Goal: Information Seeking & Learning: Find specific fact

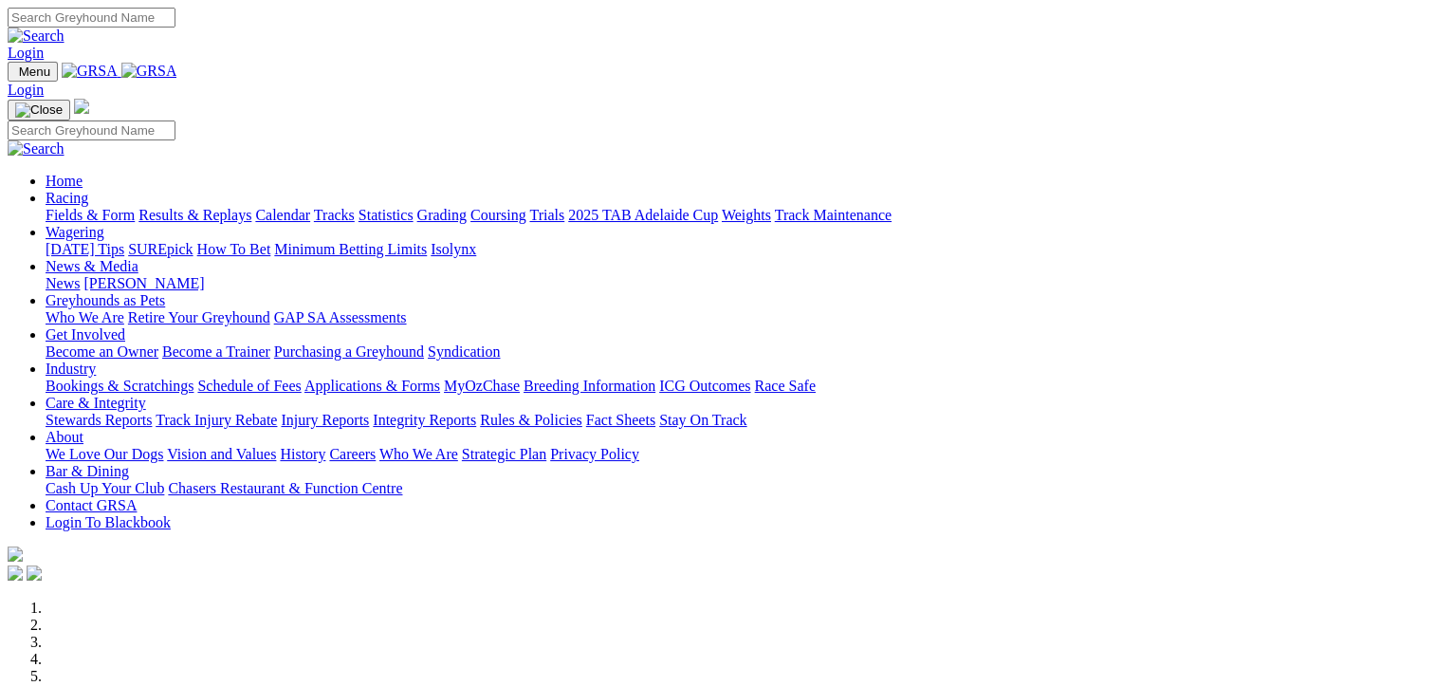
click at [248, 207] on link "Results & Replays" at bounding box center [194, 215] width 113 height 16
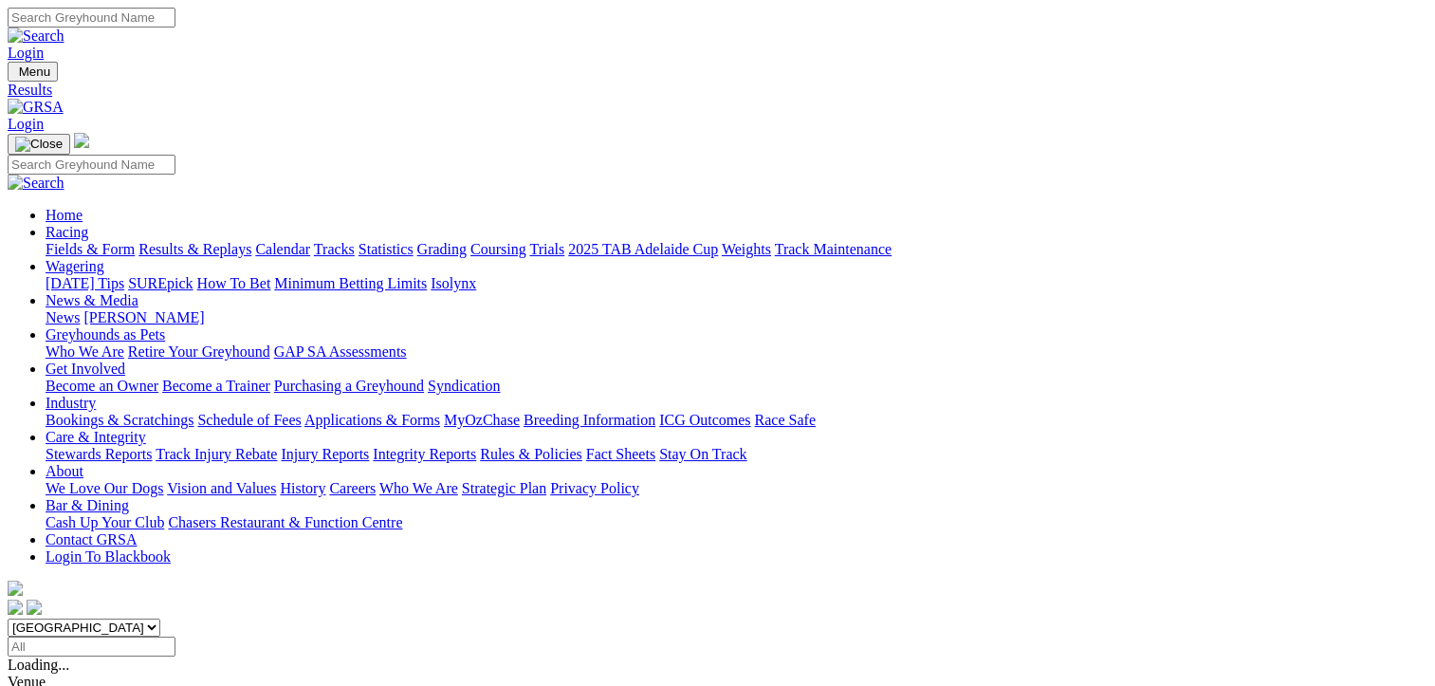
click at [160, 618] on select "South Australia New South Wales Northern Territory Queensland Tasmania Victoria…" at bounding box center [84, 627] width 153 height 18
select select "NT"
click at [123, 618] on select "South Australia New South Wales Northern Territory Queensland Tasmania Victoria…" at bounding box center [84, 627] width 153 height 18
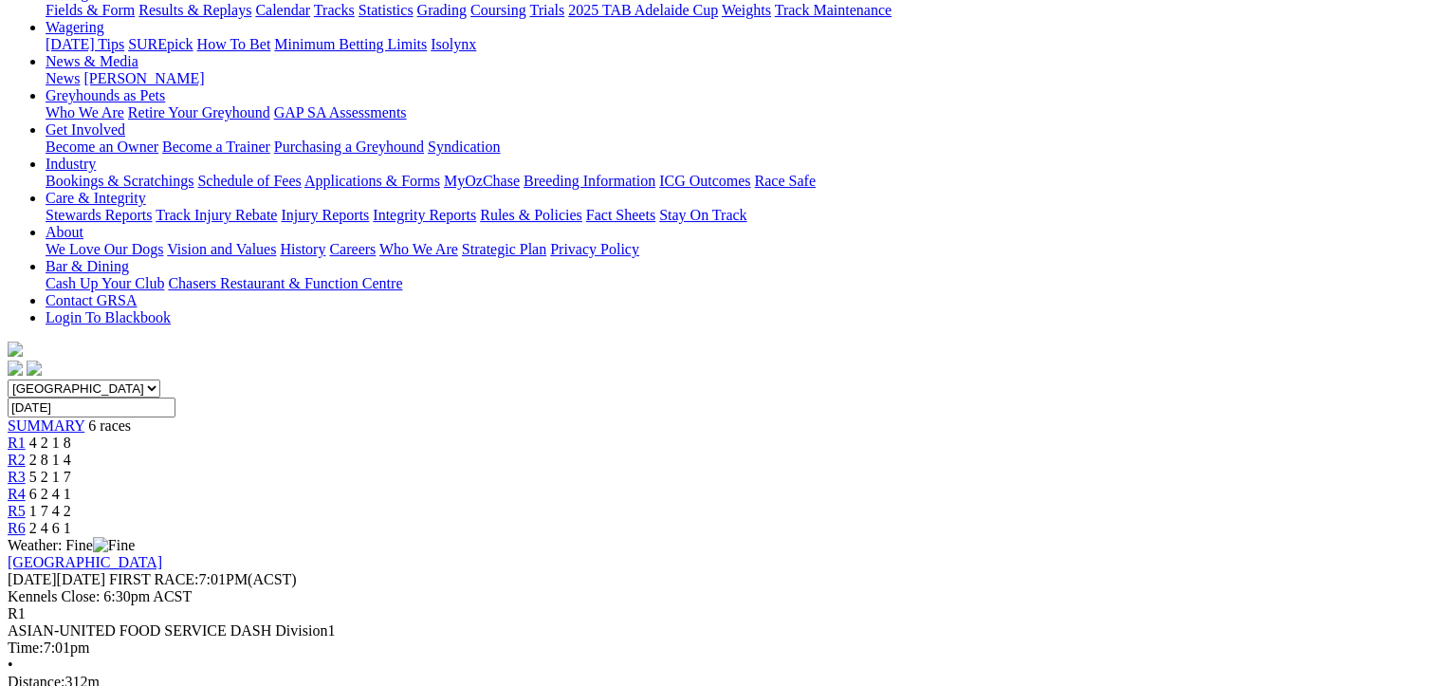
scroll to position [285, 0]
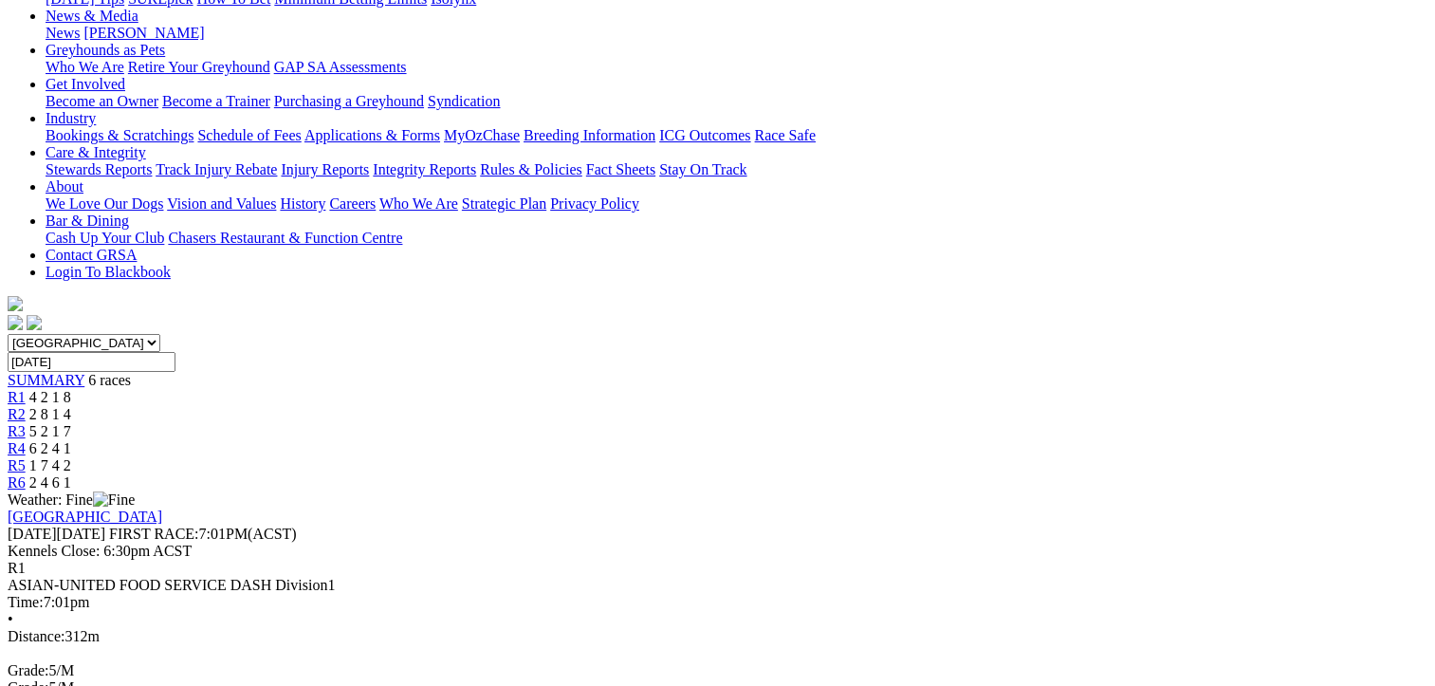
drag, startPoint x: 111, startPoint y: 378, endPoint x: 1332, endPoint y: 607, distance: 1242.2
copy tbody "1 It's A Gem T: Richard Carr 18.42 - $20.10 7.32 11.10 18.42 - $20.10 27.3 2 Mo…"
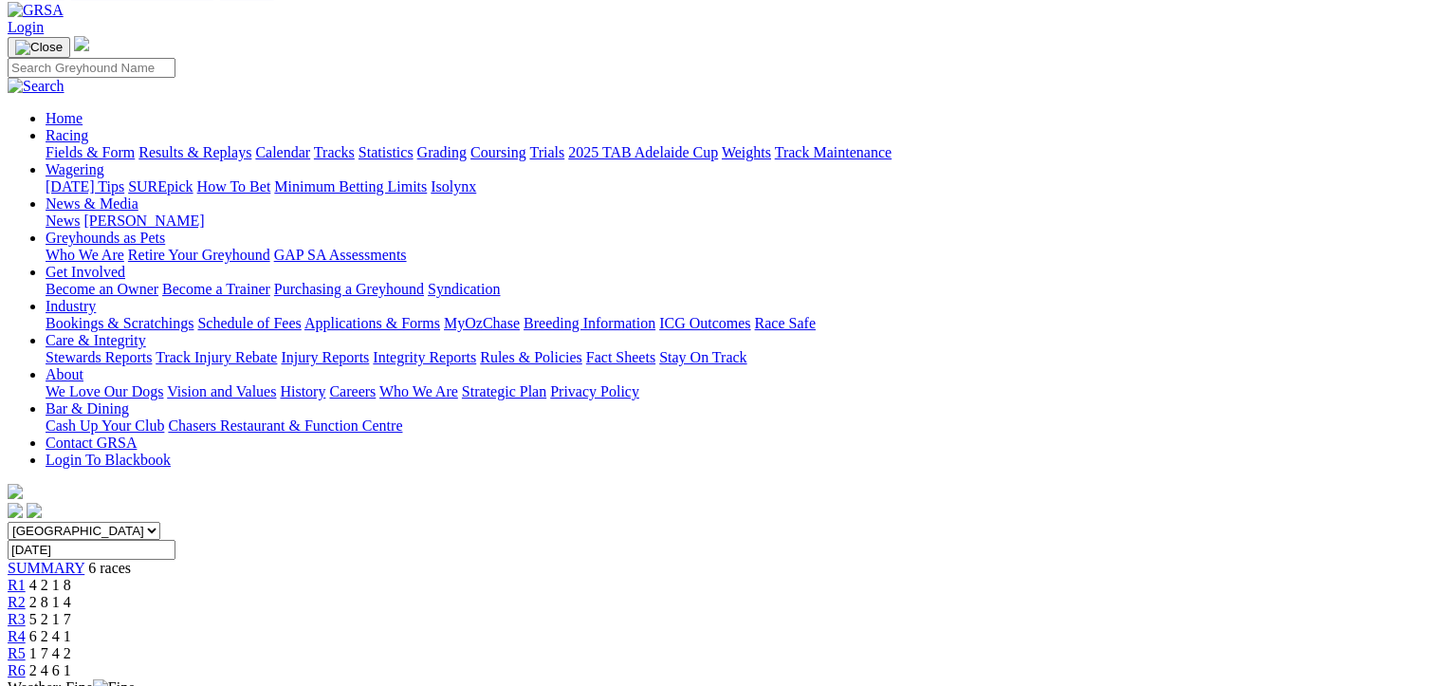
scroll to position [95, 0]
click at [592, 524] on div "South Australia New South Wales Northern Territory Queensland Tasmania Victoria…" at bounding box center [718, 602] width 1420 height 157
click at [71, 596] on span "2 8 1 4" at bounding box center [50, 604] width 42 height 16
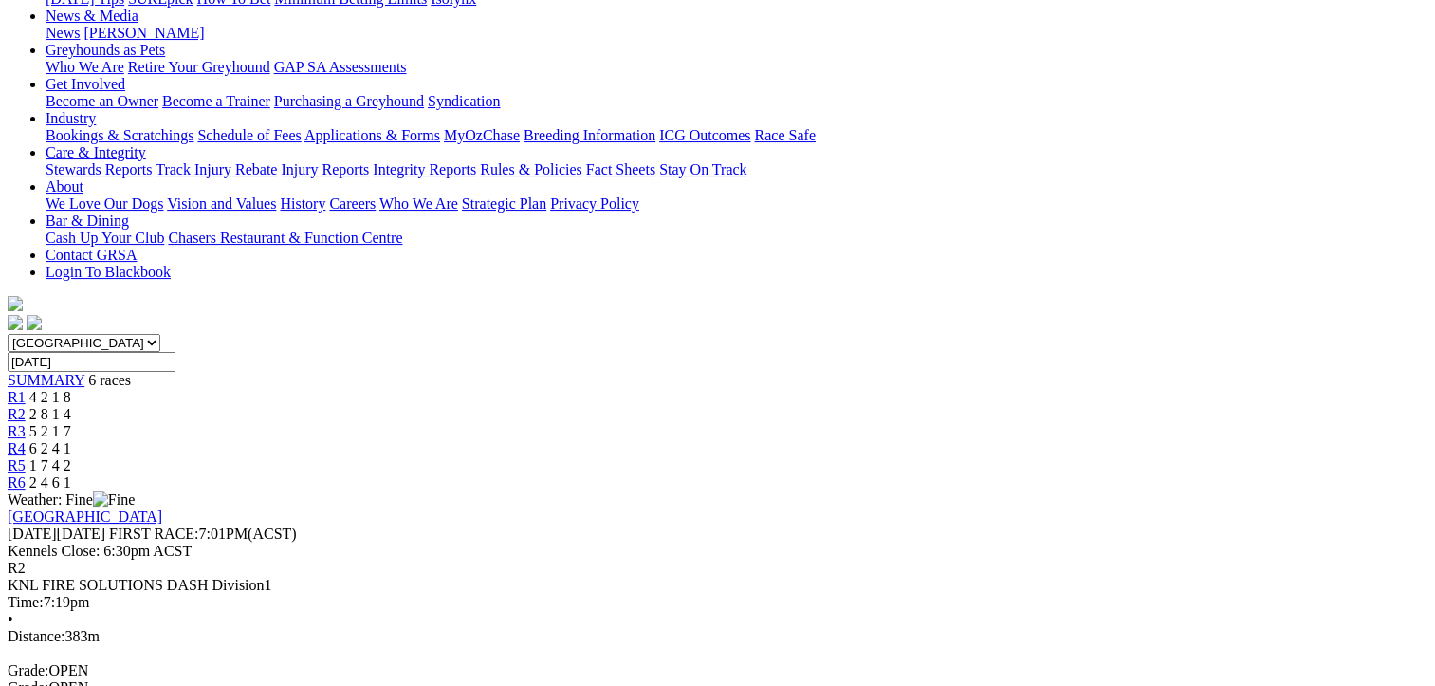
scroll to position [569, 0]
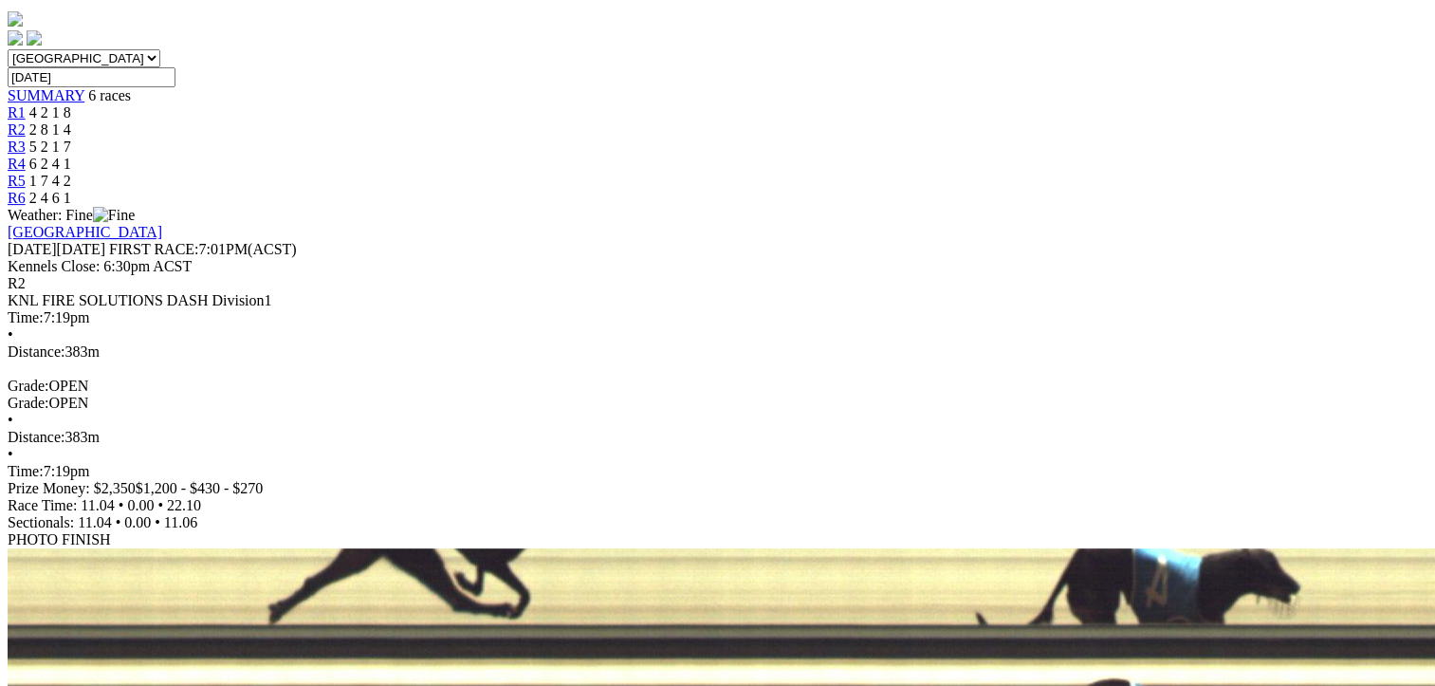
drag, startPoint x: 110, startPoint y: 91, endPoint x: 1327, endPoint y: 317, distance: 1237.8
copy tbody "1 Bull's Chance T: [PERSON_NAME] 22.10 - $1.90 11.04 11.06 22.10 - $1.90 32.4 2…"
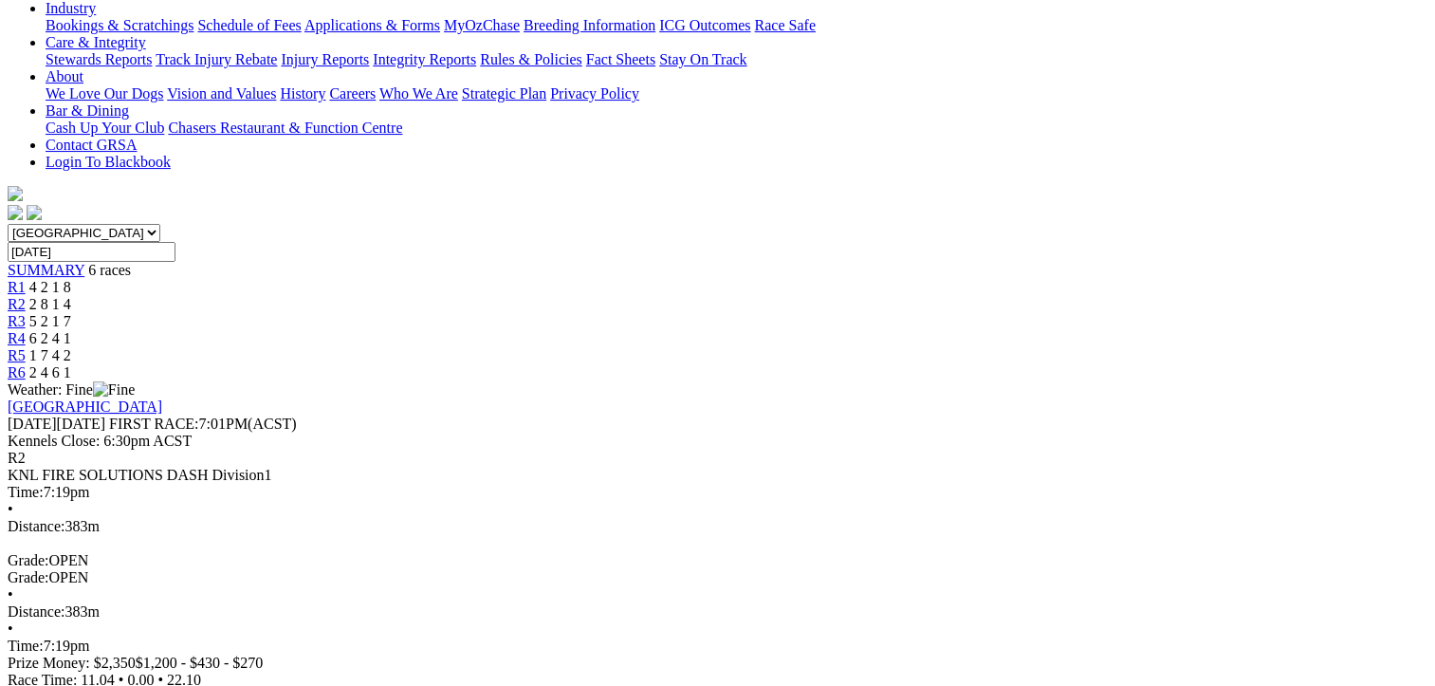
scroll to position [285, 0]
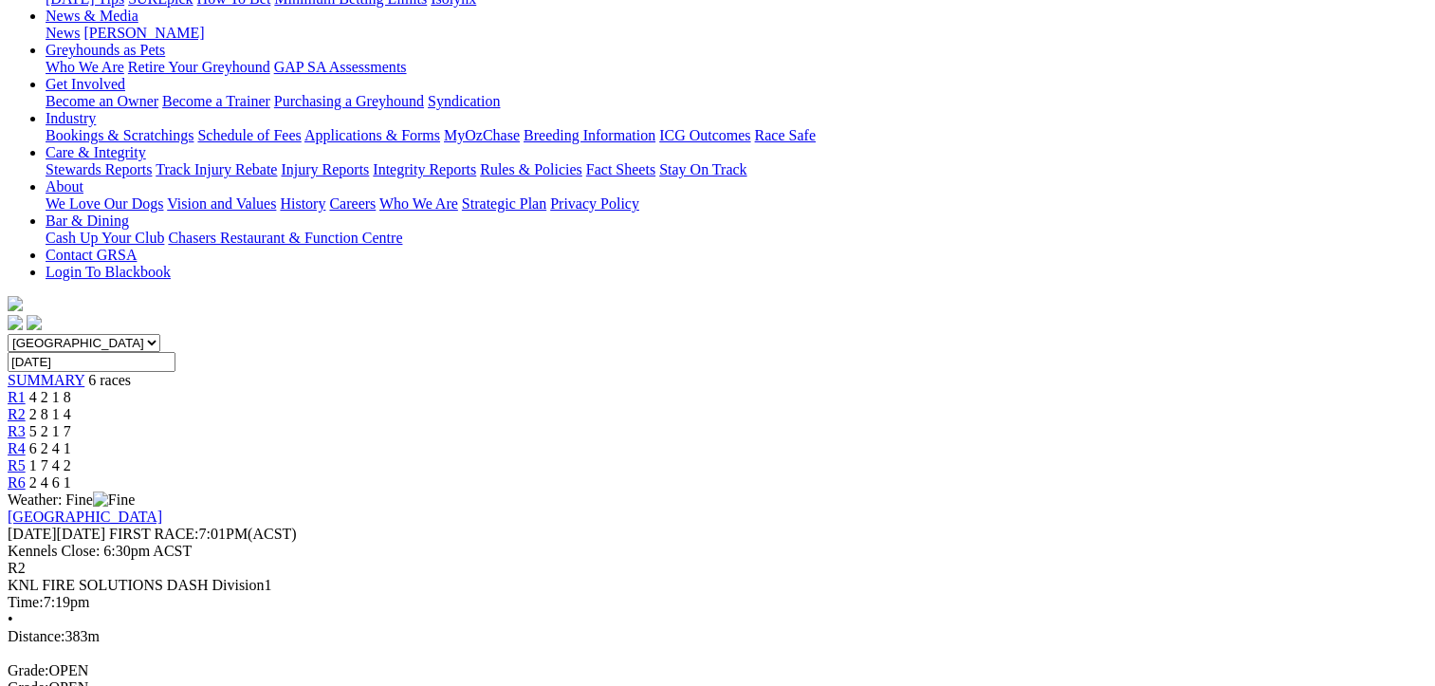
click at [71, 423] on span "5 2 1 7" at bounding box center [50, 431] width 42 height 16
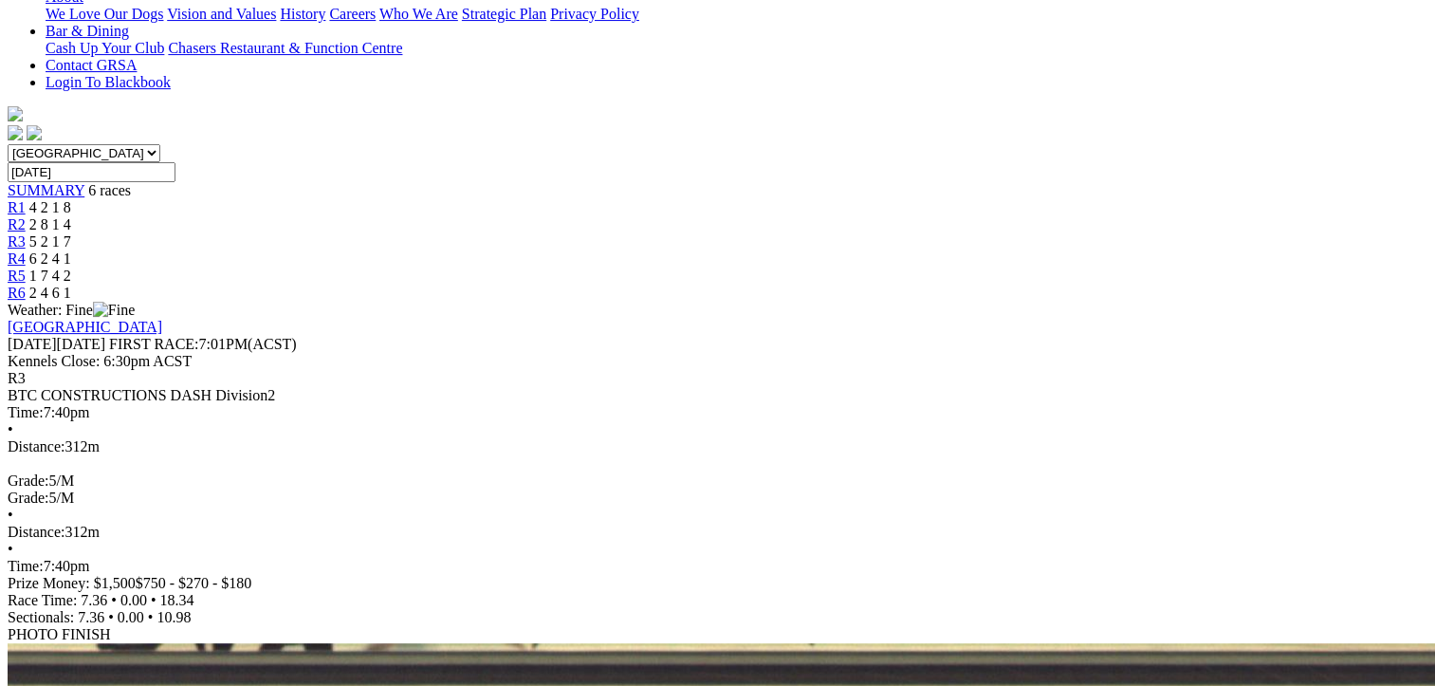
drag, startPoint x: 106, startPoint y: 188, endPoint x: 1327, endPoint y: 414, distance: 1241.5
copy tbody "1 Cheers Mick T: Steele Bolton 18.34 - $3.00 7.36 10.90 18.34 - $3.00 31.1 2 Mu…"
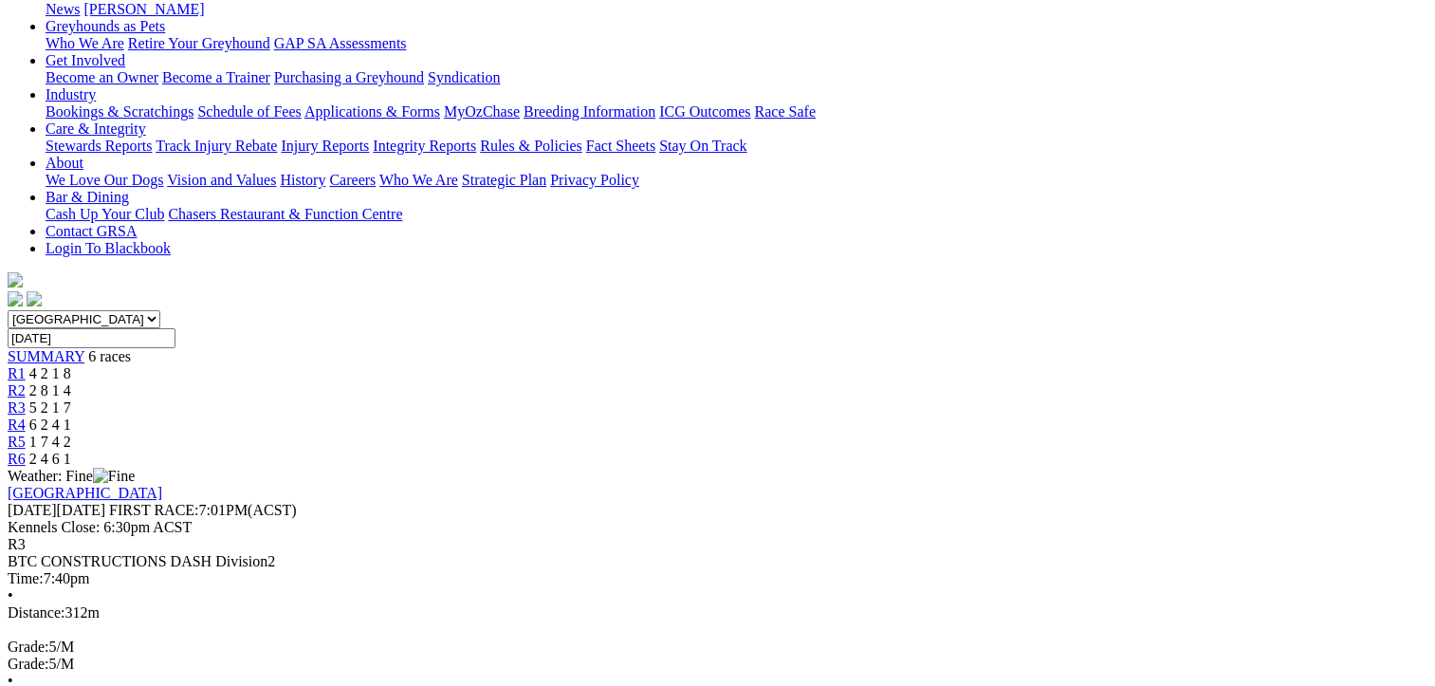
scroll to position [190, 0]
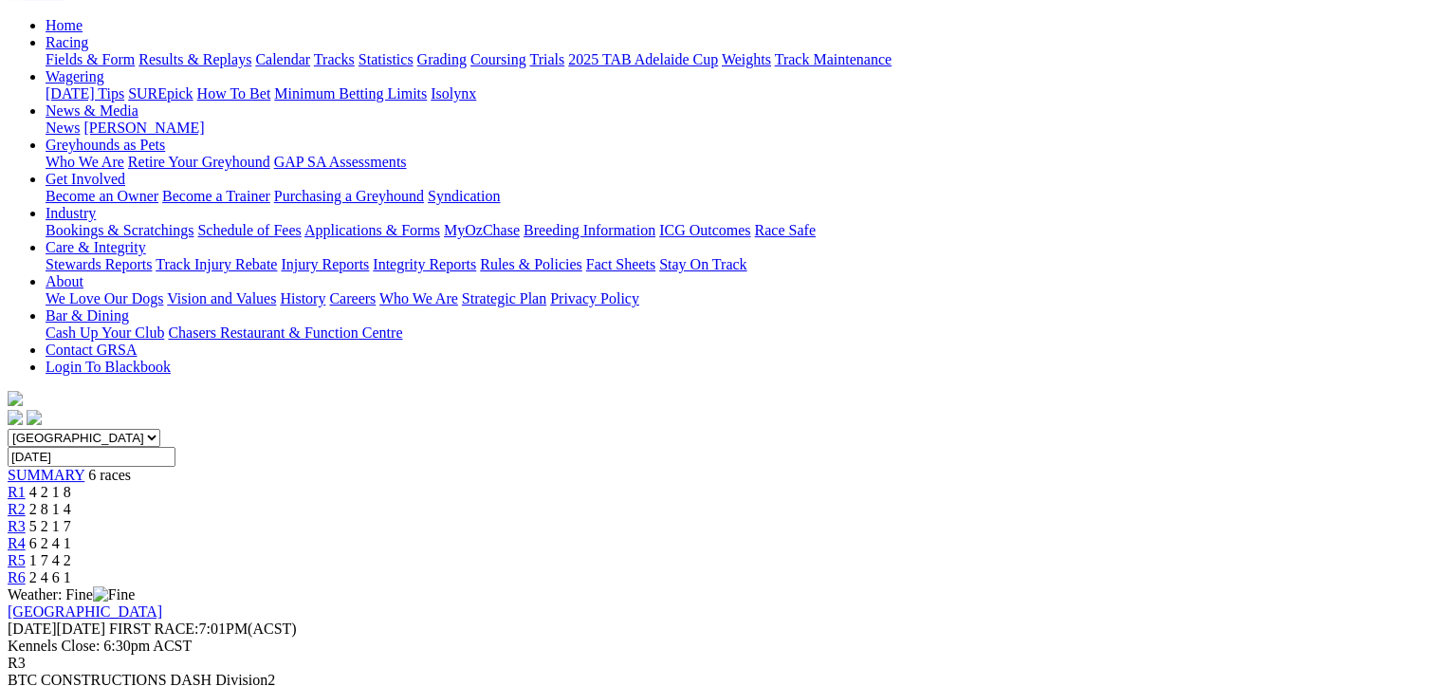
click at [71, 535] on span "6 2 4 1" at bounding box center [50, 543] width 42 height 16
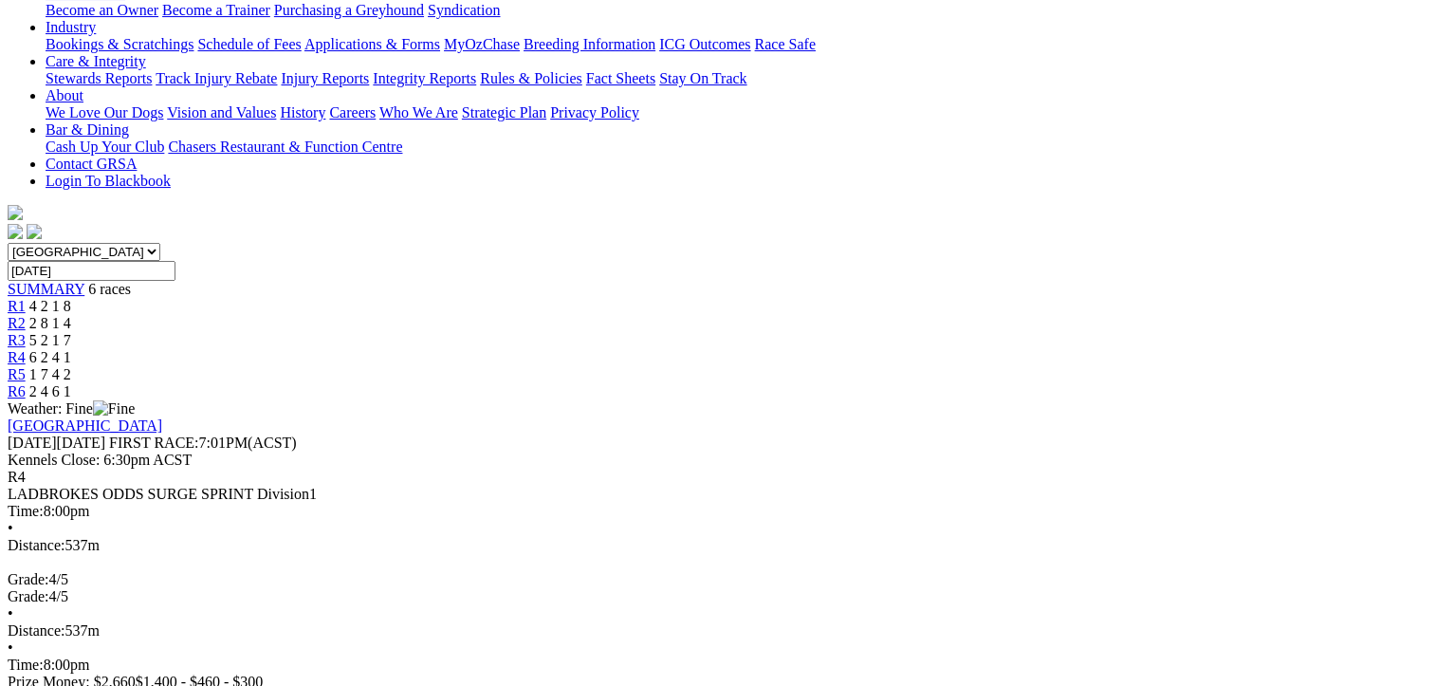
scroll to position [378, 0]
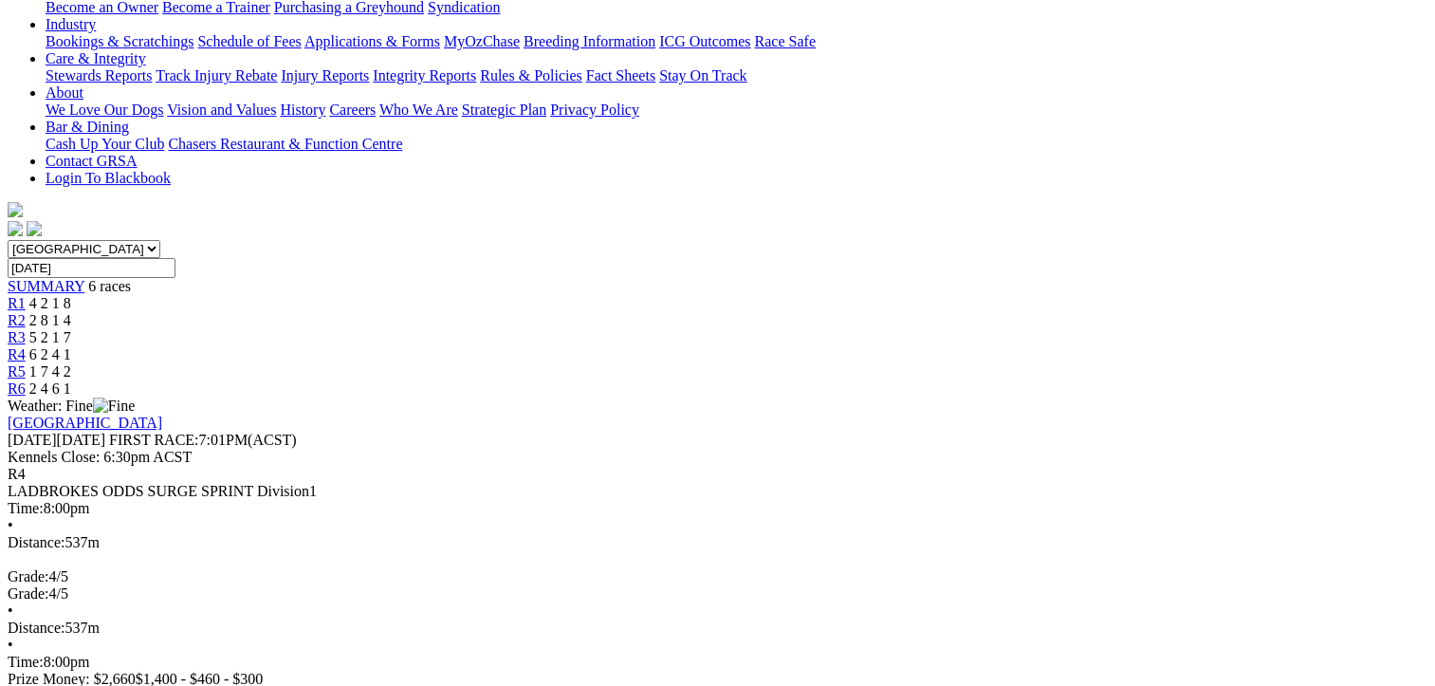
drag, startPoint x: 113, startPoint y: 284, endPoint x: 1331, endPoint y: 505, distance: 1237.9
copy tbody "1 Zelda Chaos T: Steele Bolton 31.82 - $1.30 5.37 - 31.82 - $1.30 30.3 2 Enigma…"
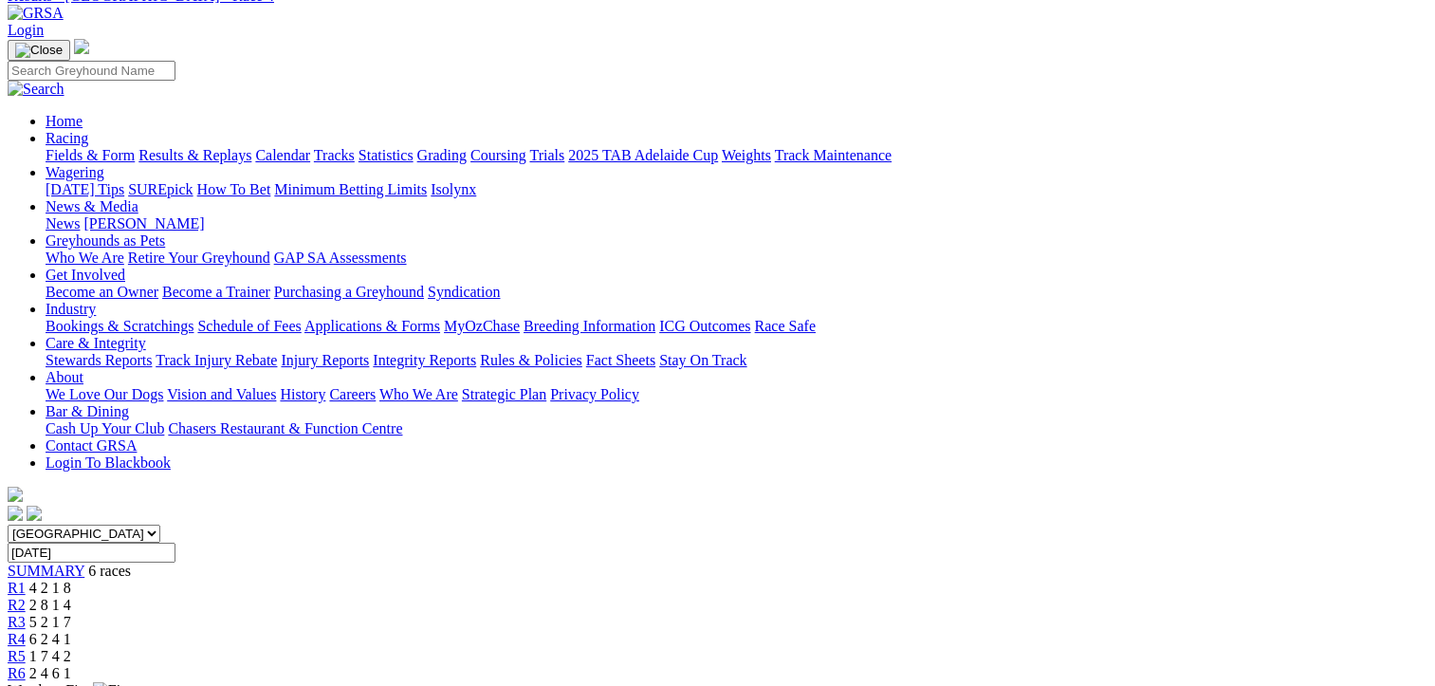
click at [71, 648] on span "1 7 4 2" at bounding box center [50, 656] width 42 height 16
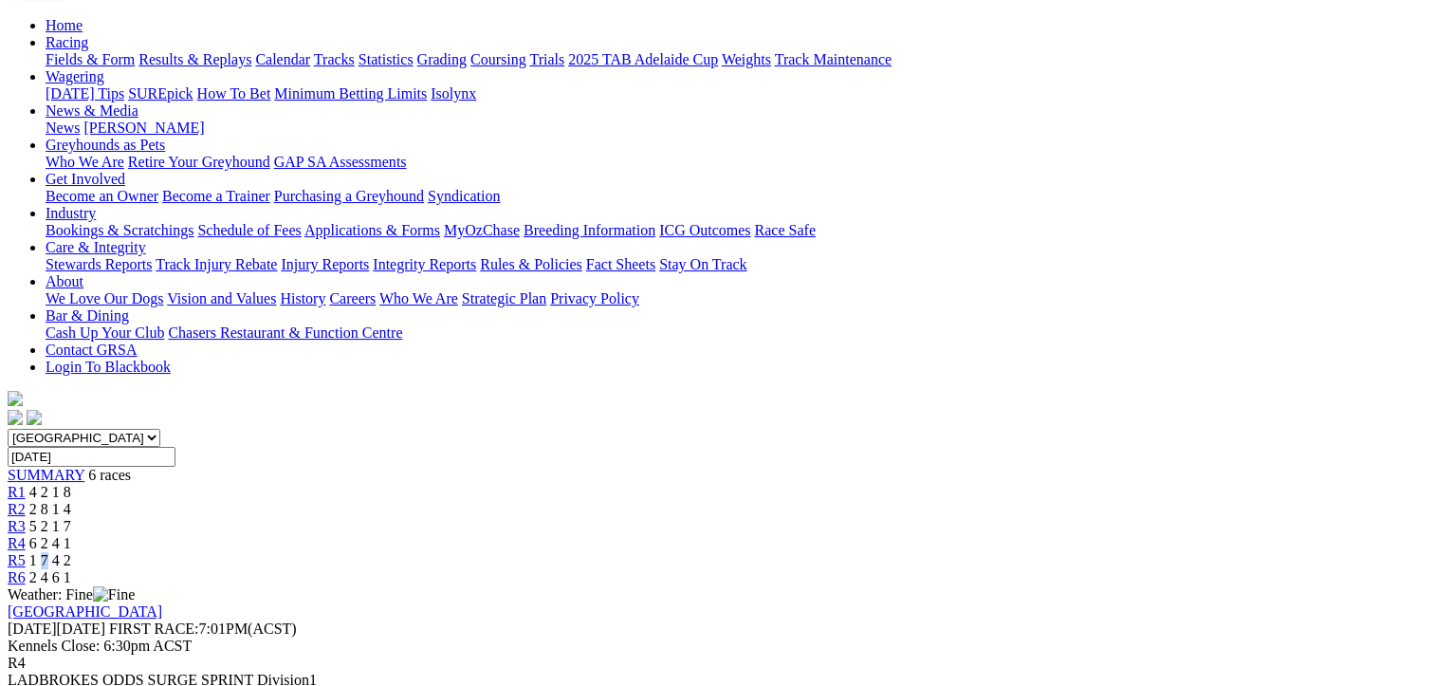
scroll to position [189, 0]
click at [26, 553] on link "R5" at bounding box center [17, 561] width 18 height 16
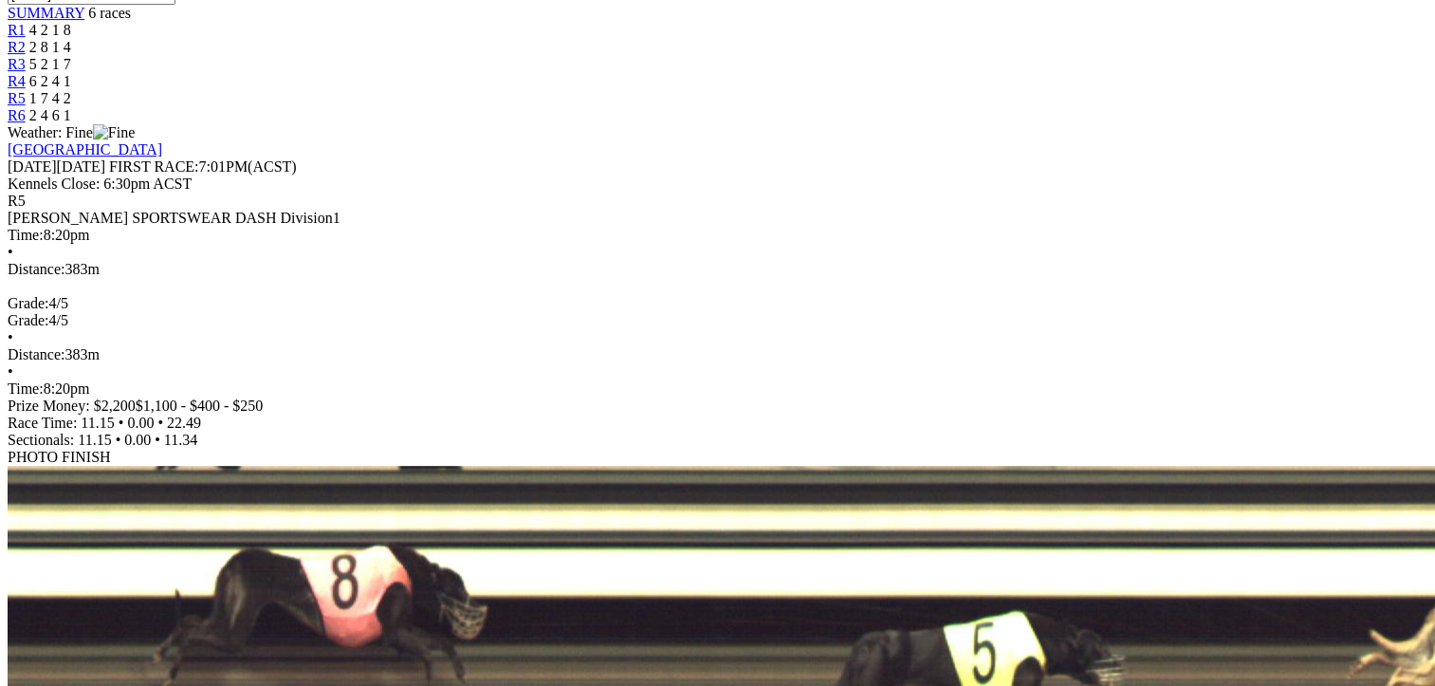
scroll to position [462, 0]
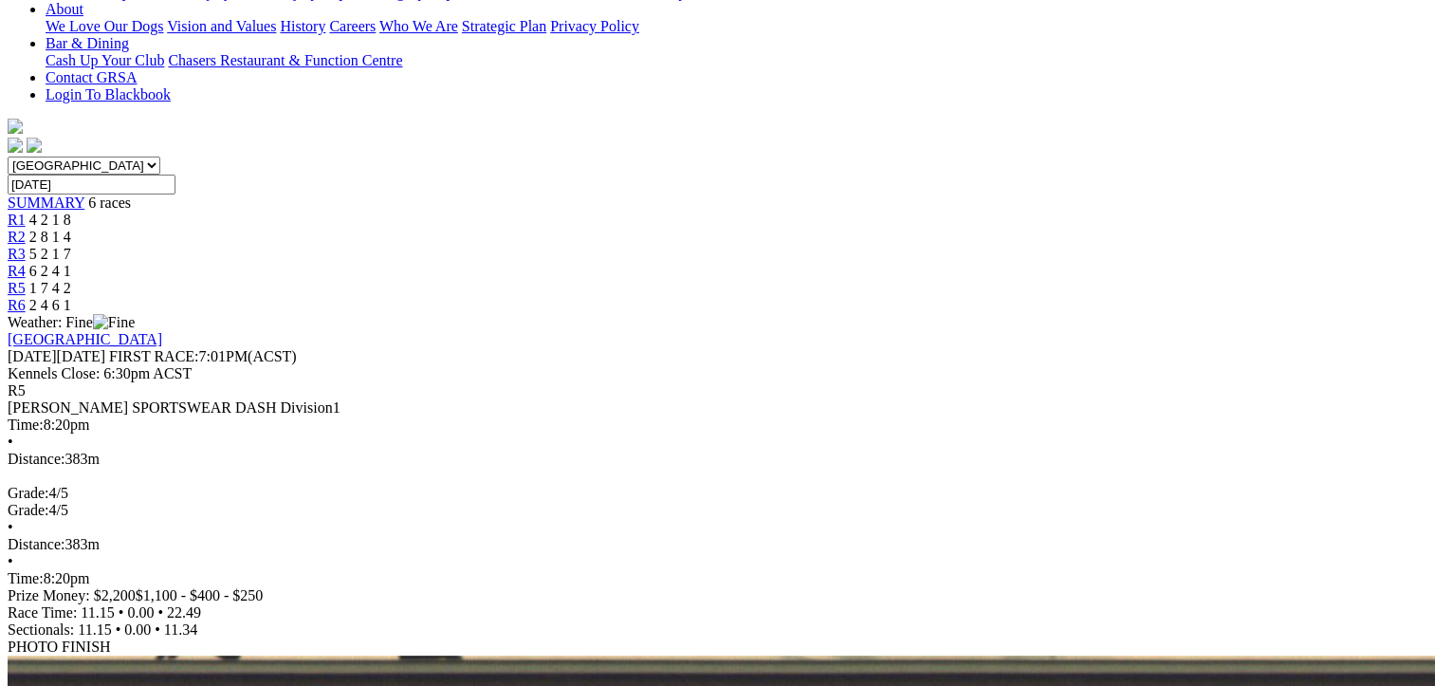
drag, startPoint x: 111, startPoint y: 199, endPoint x: 1336, endPoint y: 488, distance: 1258.1
copy tbody "1 Sydney Surcharge T: Adam Poulter 22.49 - $2.40 11.15 11.34 22.49 - $2.40 28 2…"
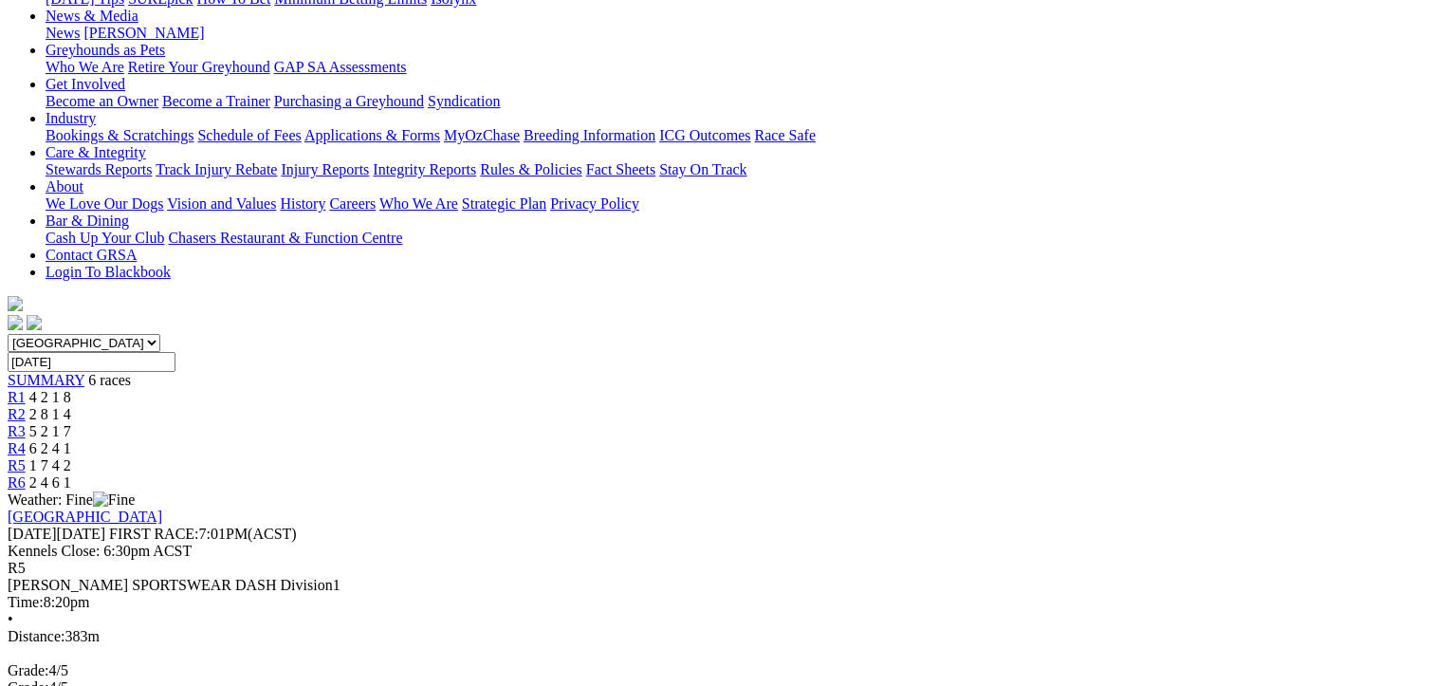
scroll to position [177, 0]
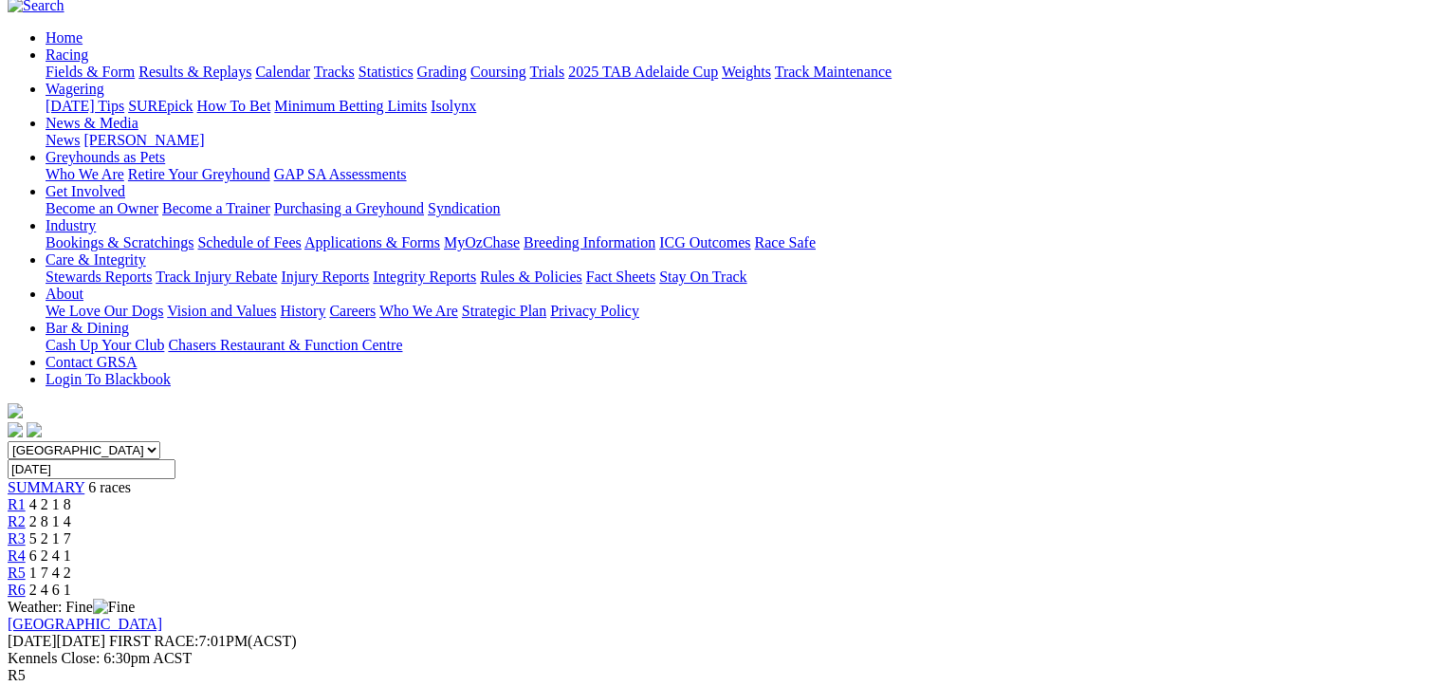
click at [71, 581] on span "2 4 6 1" at bounding box center [50, 589] width 42 height 16
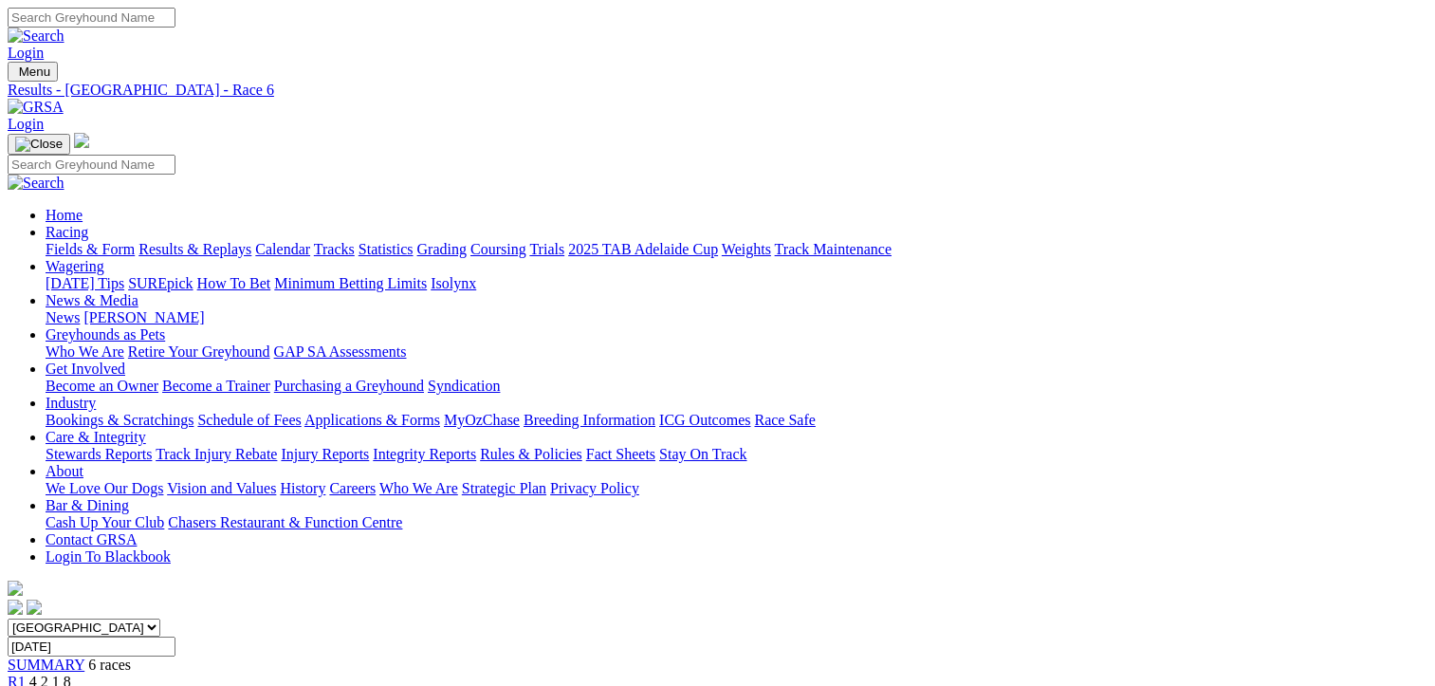
scroll to position [379, 0]
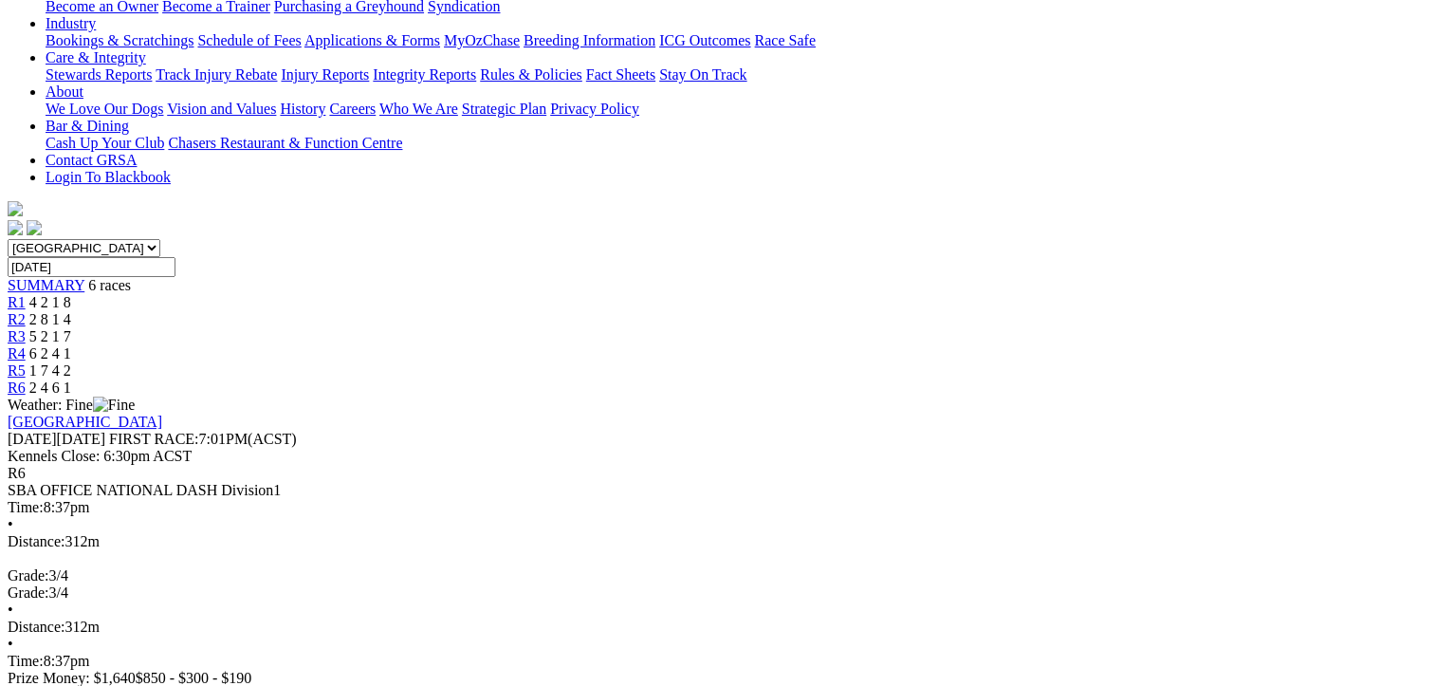
drag, startPoint x: 110, startPoint y: 278, endPoint x: 1334, endPoint y: 514, distance: 1246.3
copy tbody "1 Canya Molly T: Harrison Brown 18.31 - $16.60 7.24 11.07 18.31 - $16.60 23.9 2…"
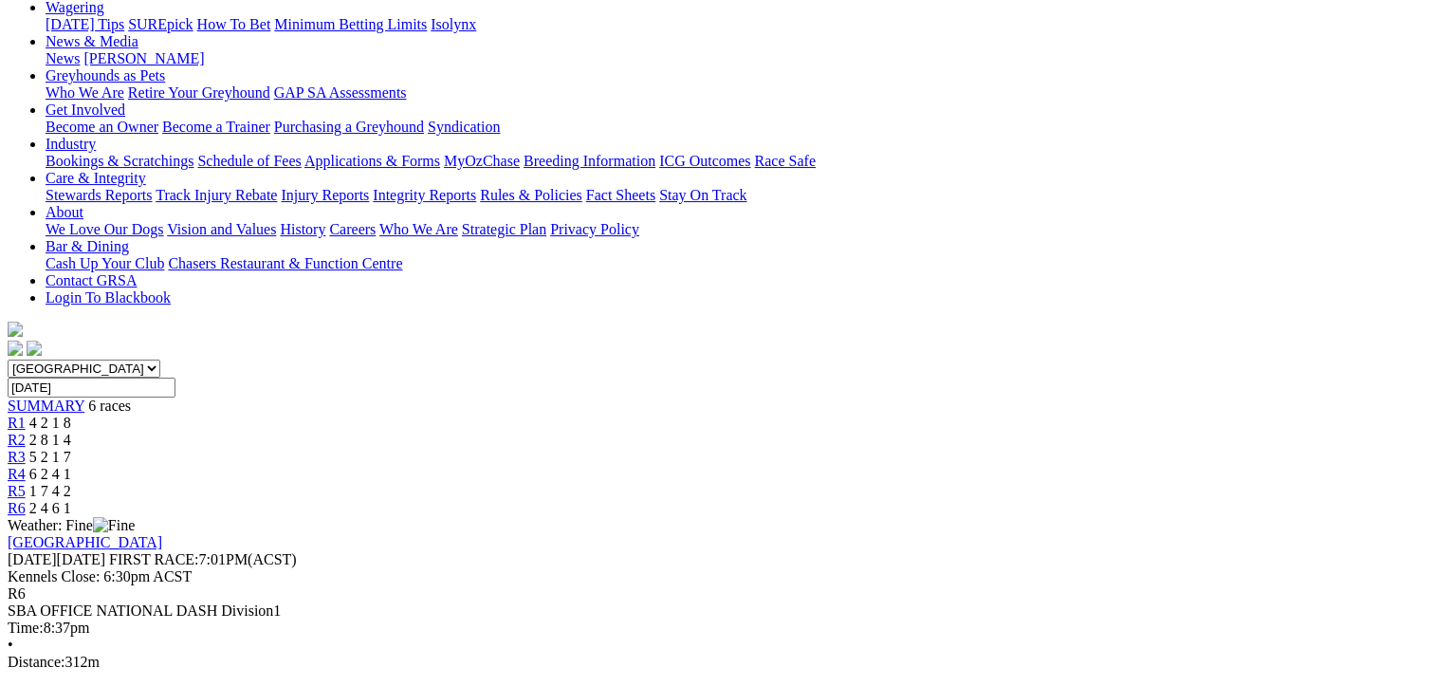
scroll to position [190, 0]
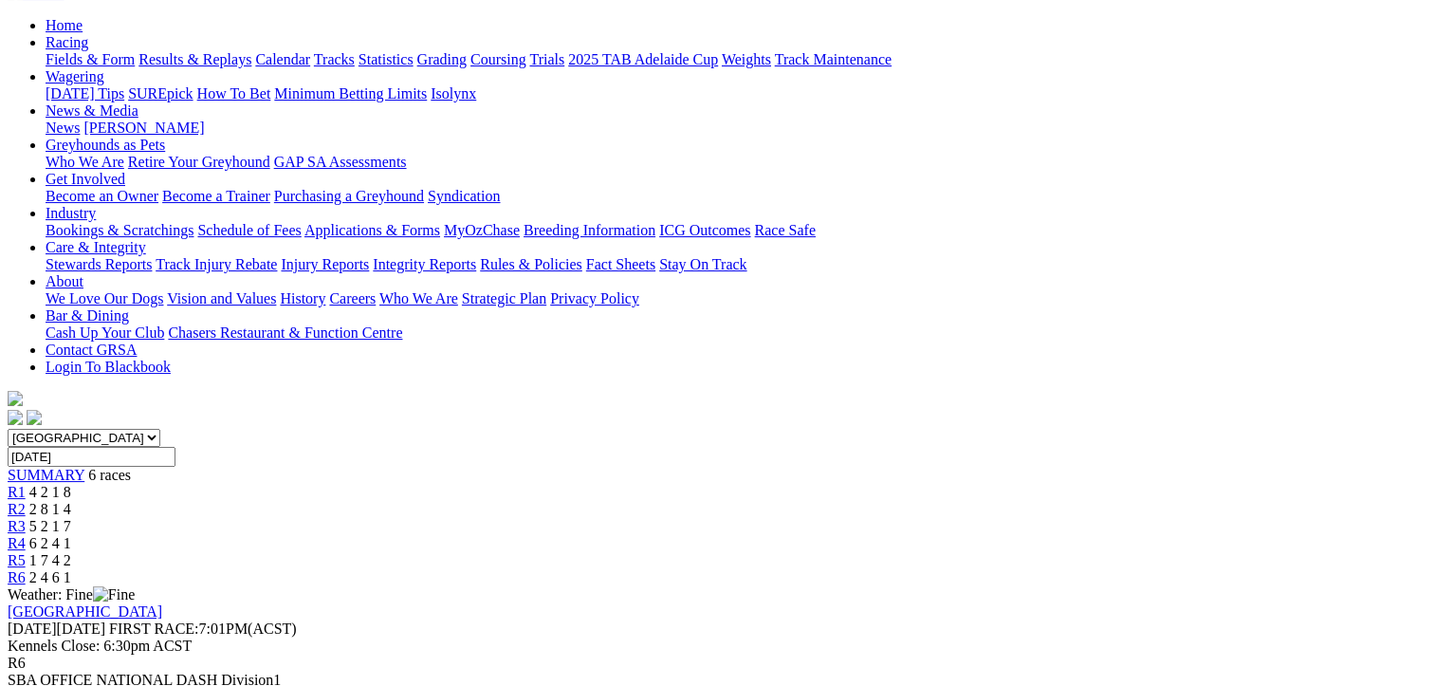
click at [26, 518] on span "R3" at bounding box center [17, 526] width 18 height 16
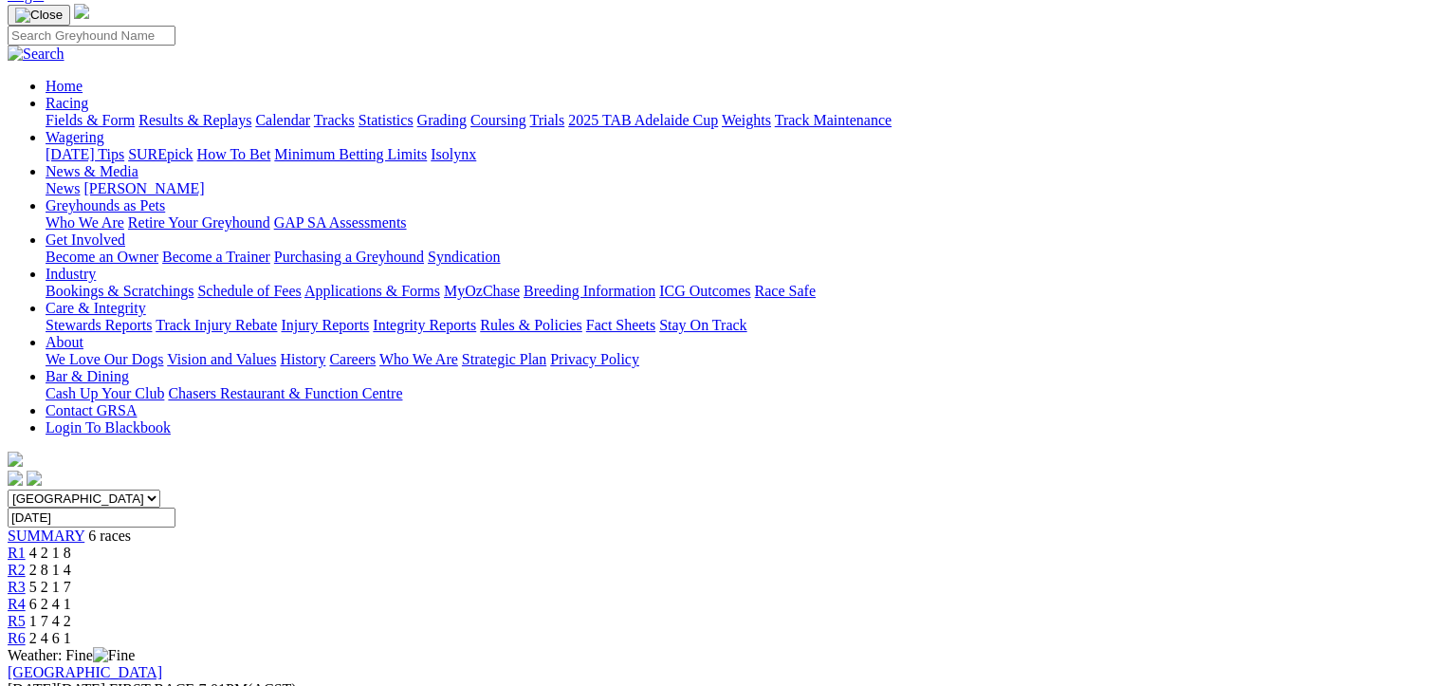
scroll to position [190, 0]
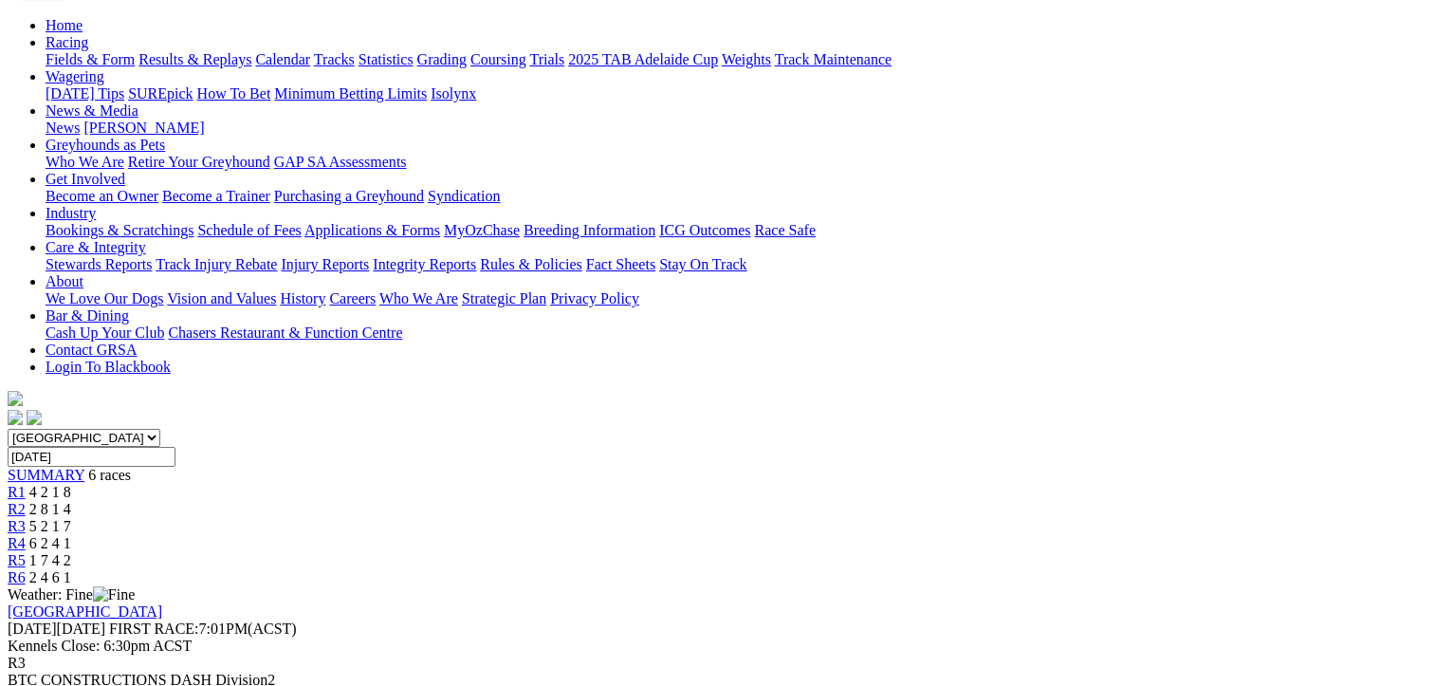
click at [591, 501] on div "R2 2 8 1 4" at bounding box center [718, 509] width 1420 height 17
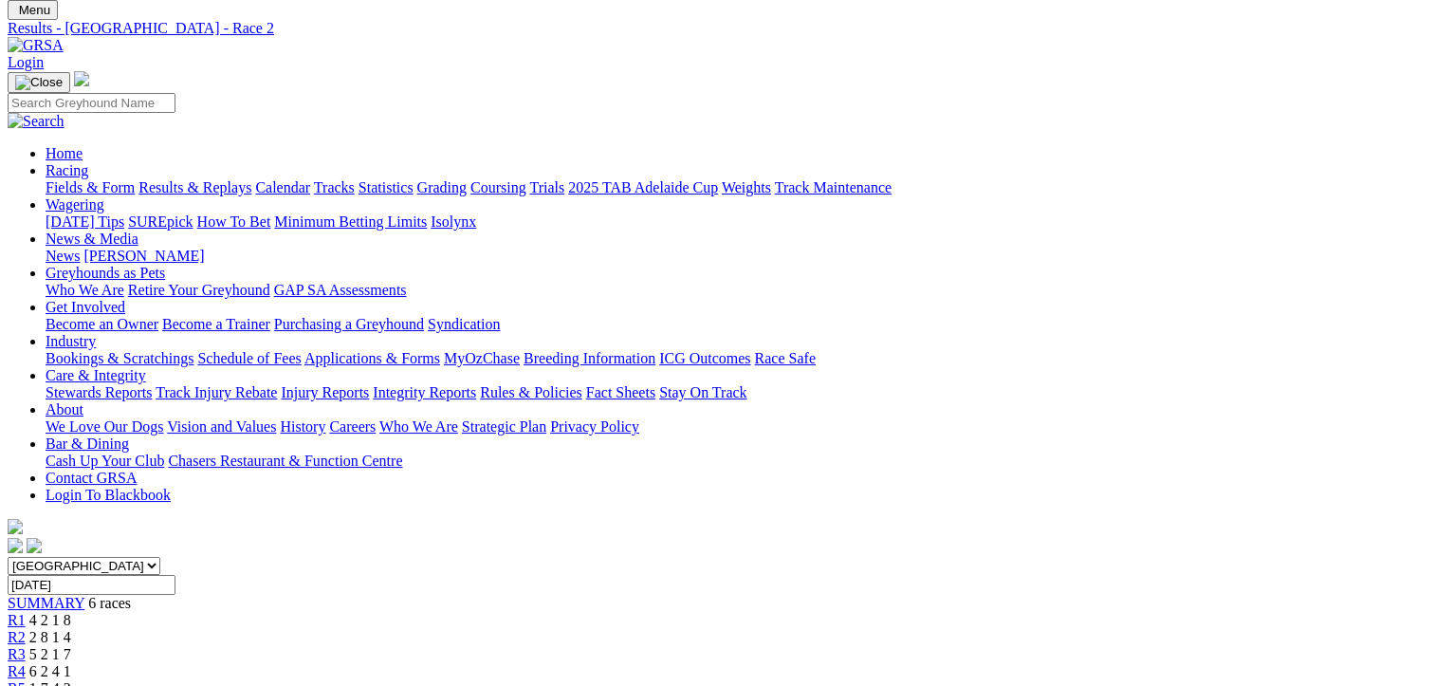
scroll to position [95, 0]
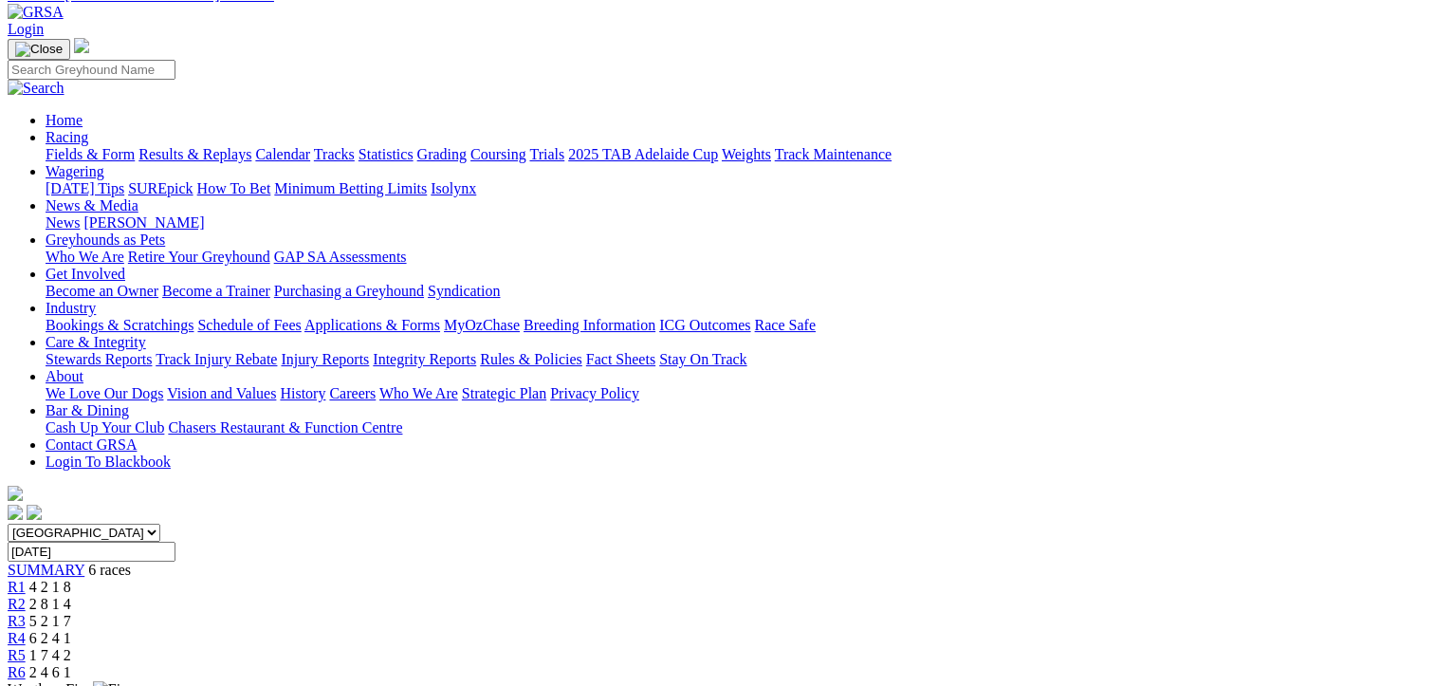
click at [71, 579] on span "4 2 1 8" at bounding box center [50, 587] width 42 height 16
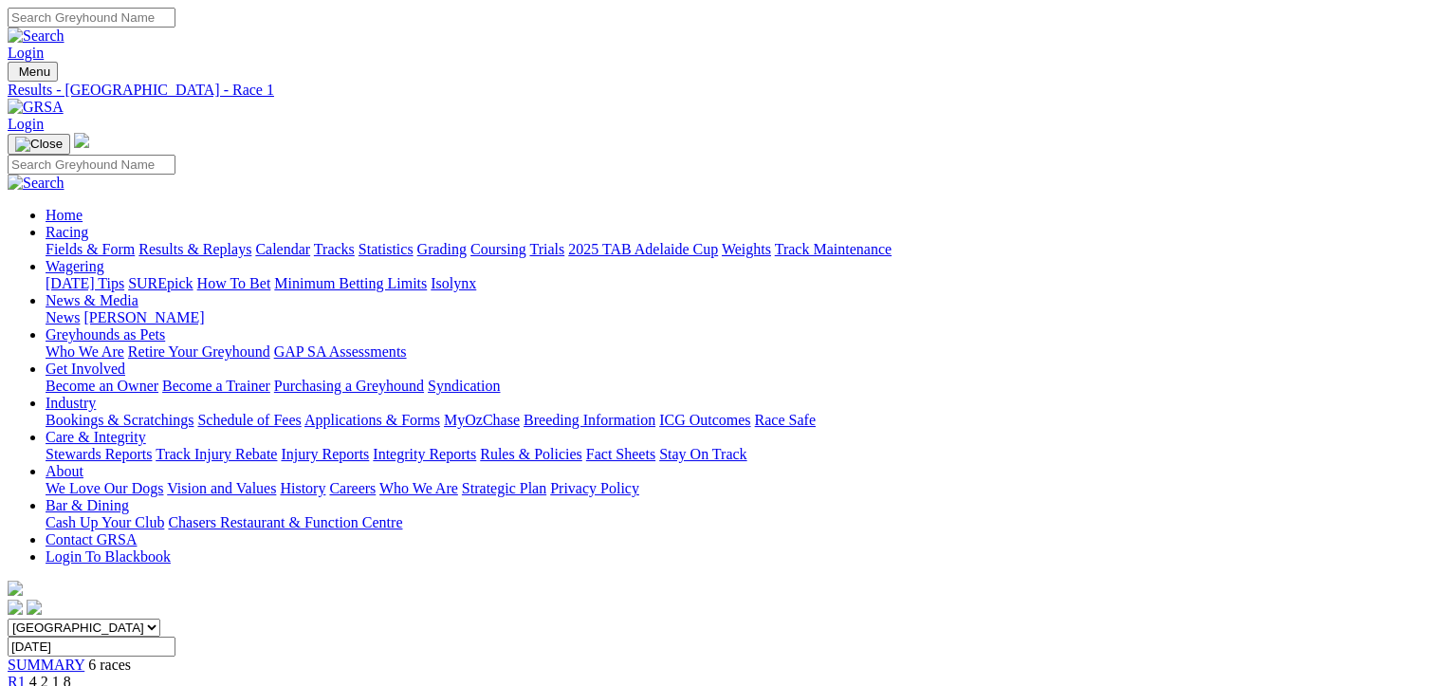
scroll to position [95, 0]
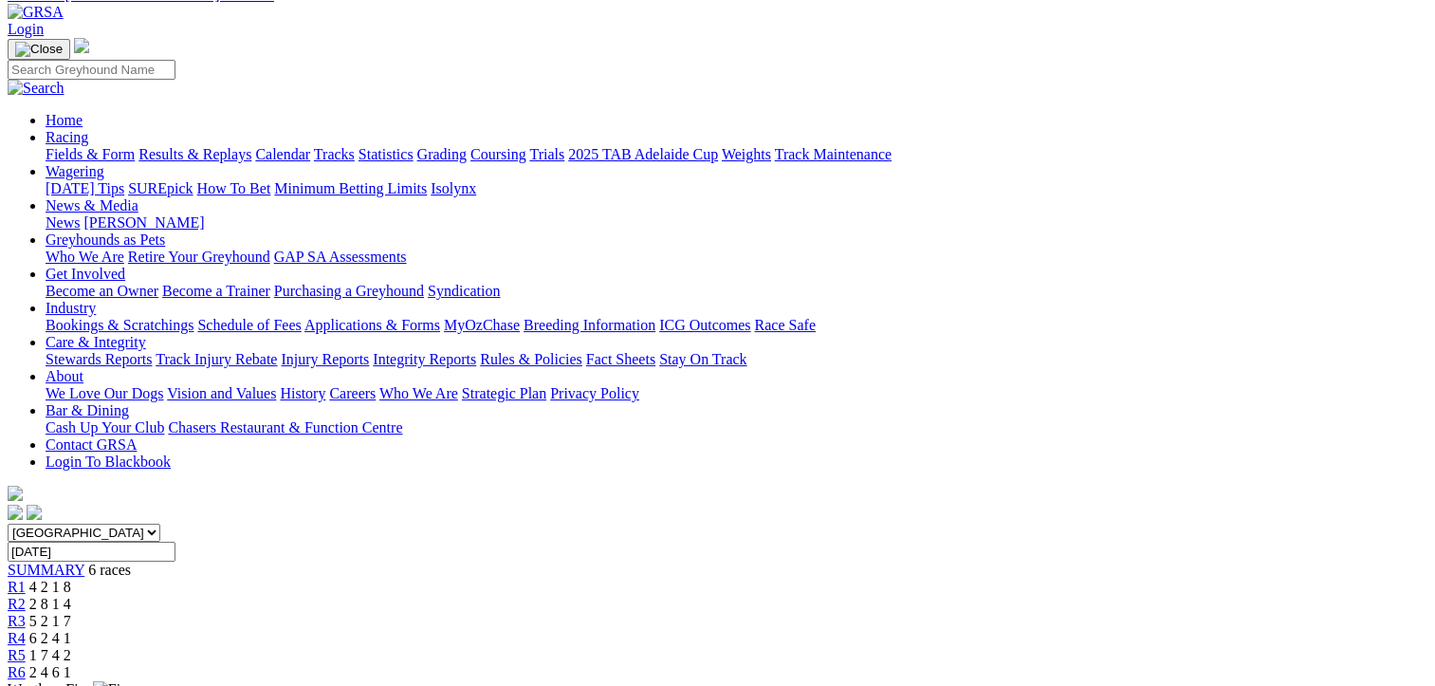
click at [897, 630] on div "R4 6 2 4 1" at bounding box center [718, 638] width 1420 height 17
